Goal: Transaction & Acquisition: Purchase product/service

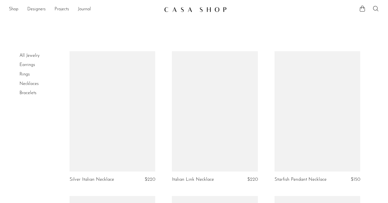
scroll to position [499, 0]
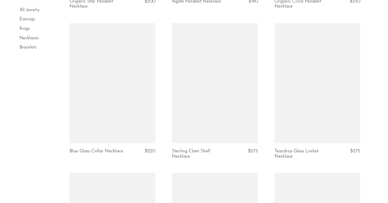
scroll to position [778, 0]
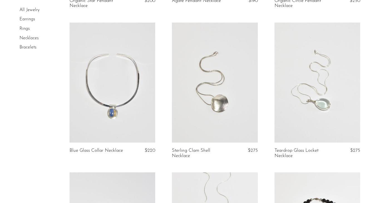
click at [220, 115] on link at bounding box center [215, 83] width 86 height 120
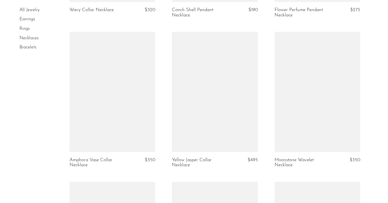
scroll to position [1363, 0]
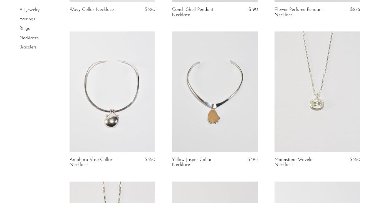
click at [34, 11] on link "All Jewelry" at bounding box center [29, 10] width 20 height 4
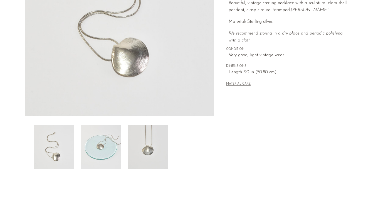
scroll to position [135, 0]
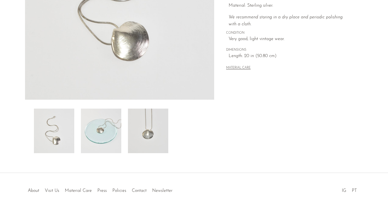
click at [96, 135] on img at bounding box center [101, 130] width 40 height 45
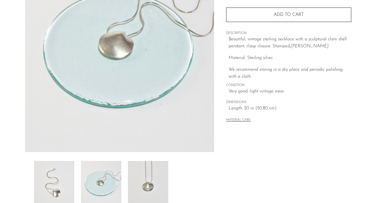
scroll to position [81, 0]
click at [147, 179] on img at bounding box center [148, 184] width 40 height 45
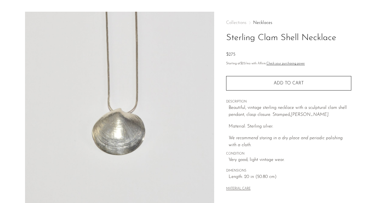
scroll to position [14, 0]
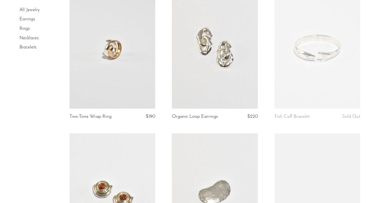
scroll to position [209, 0]
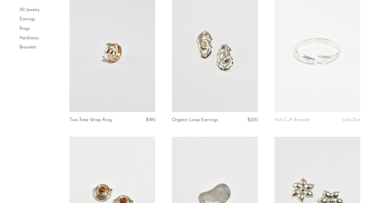
click at [305, 80] on link at bounding box center [318, 52] width 86 height 120
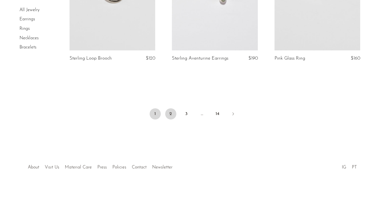
scroll to position [1723, 0]
click at [169, 113] on link "2" at bounding box center [170, 113] width 11 height 11
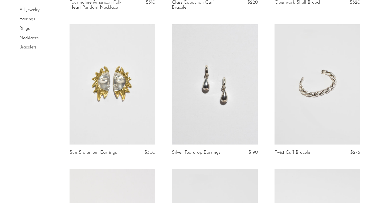
scroll to position [616, 0]
click at [211, 110] on link at bounding box center [215, 84] width 86 height 120
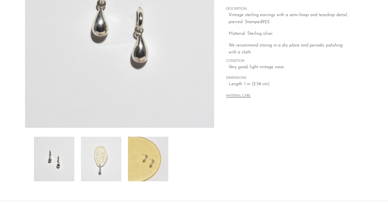
scroll to position [107, 0]
click at [110, 163] on img at bounding box center [101, 159] width 40 height 45
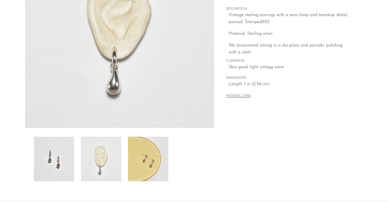
click at [148, 162] on img at bounding box center [148, 159] width 40 height 45
